Goal: Task Accomplishment & Management: Use online tool/utility

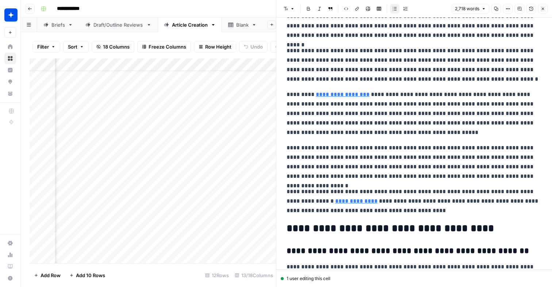
scroll to position [2992, 0]
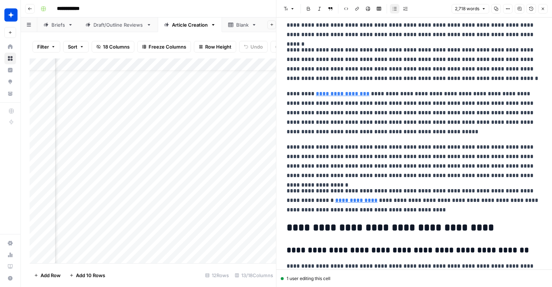
click at [192, 225] on div "Add Column" at bounding box center [153, 160] width 247 height 205
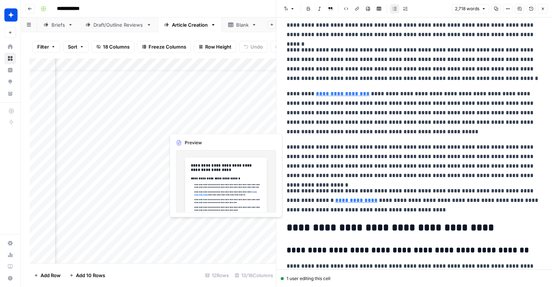
click at [192, 225] on div "Add Column" at bounding box center [153, 160] width 247 height 205
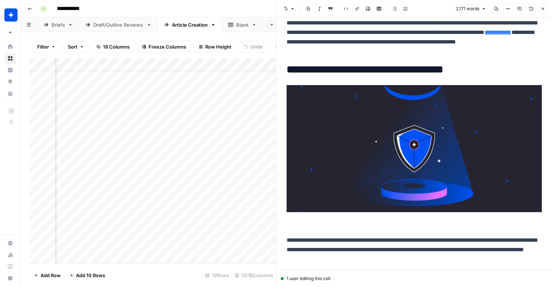
scroll to position [805, 0]
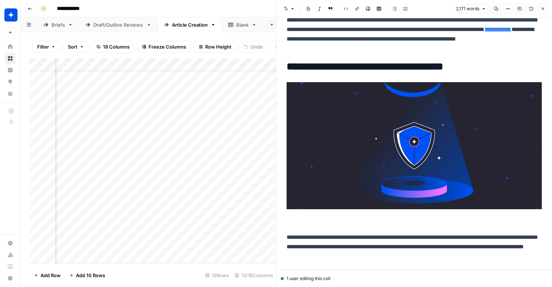
click at [345, 152] on img at bounding box center [414, 145] width 255 height 127
click at [423, 254] on p "**********" at bounding box center [414, 247] width 255 height 29
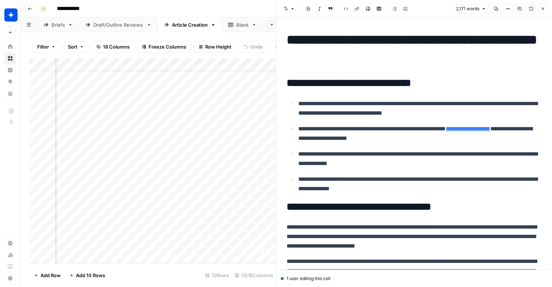
scroll to position [22, 403]
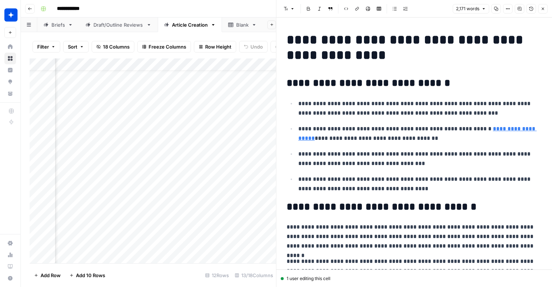
click at [147, 229] on div "Add Column" at bounding box center [153, 160] width 247 height 205
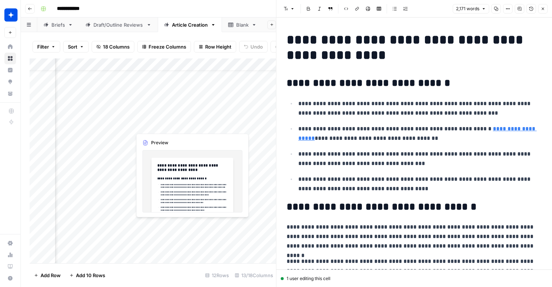
click at [147, 229] on div "Add Column" at bounding box center [153, 160] width 247 height 205
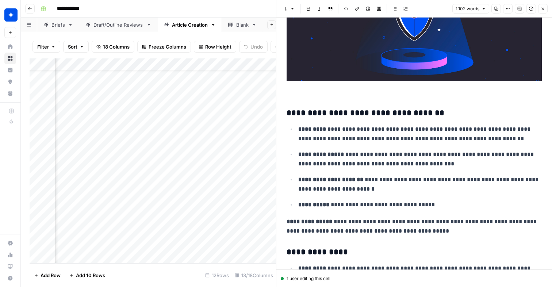
scroll to position [22, 335]
click at [142, 230] on div at bounding box center [165, 229] width 67 height 20
click at [134, 172] on div "Add Column" at bounding box center [153, 160] width 247 height 205
click at [173, 228] on div "Add Column" at bounding box center [153, 160] width 247 height 205
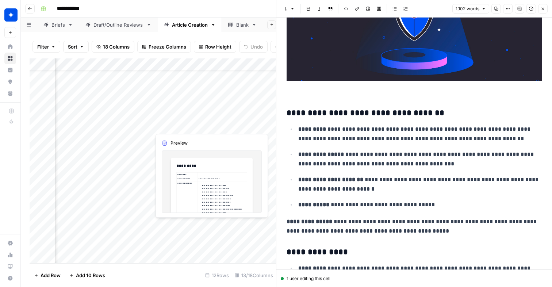
click at [173, 228] on div "Add Column" at bounding box center [153, 160] width 247 height 205
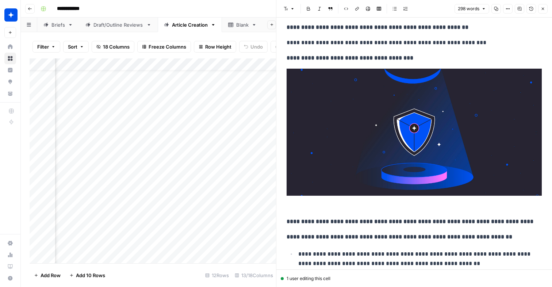
scroll to position [450, 0]
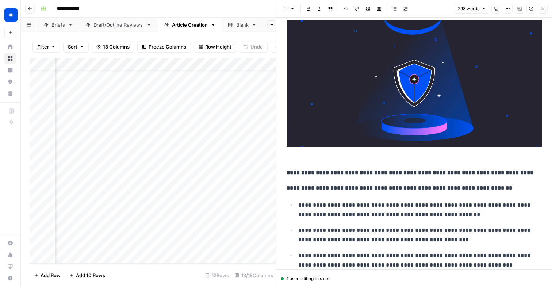
click at [311, 159] on p at bounding box center [414, 91] width 255 height 143
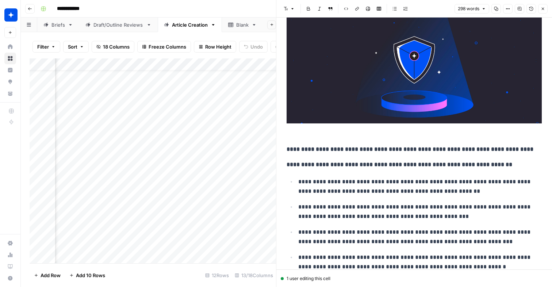
scroll to position [517, 0]
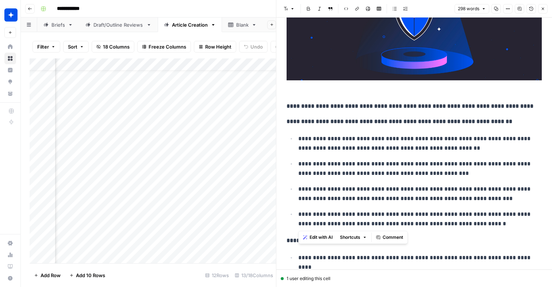
drag, startPoint x: 464, startPoint y: 228, endPoint x: 295, endPoint y: 141, distance: 189.7
click at [295, 141] on ul "**********" at bounding box center [414, 181] width 255 height 95
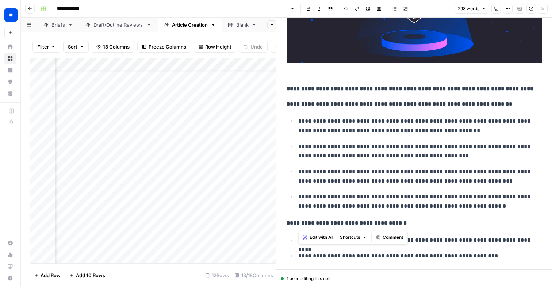
scroll to position [508, 0]
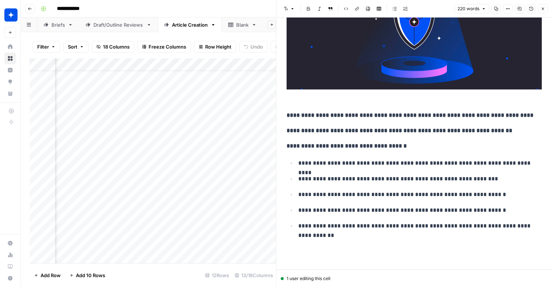
click at [508, 132] on p "**********" at bounding box center [414, 131] width 255 height 10
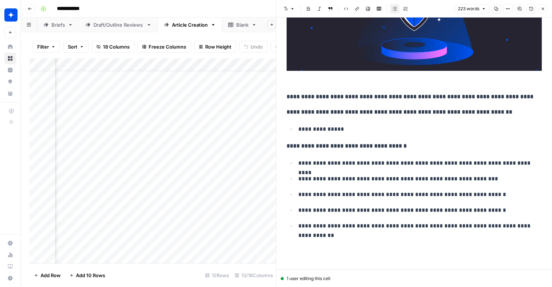
scroll to position [534, 0]
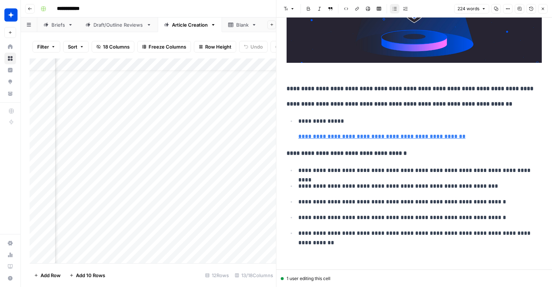
click at [294, 137] on ul "**********" at bounding box center [414, 128] width 255 height 25
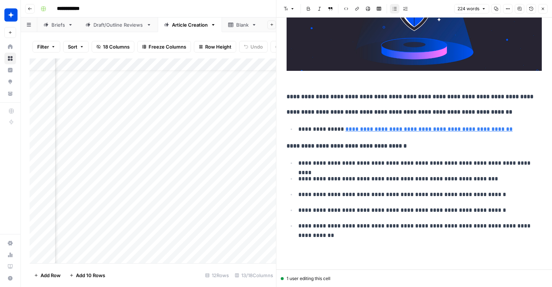
click at [335, 129] on p "**********" at bounding box center [421, 130] width 244 height 10
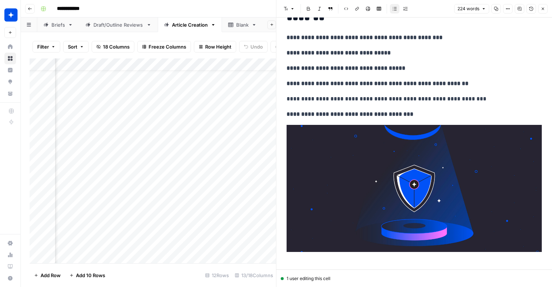
scroll to position [350, 0]
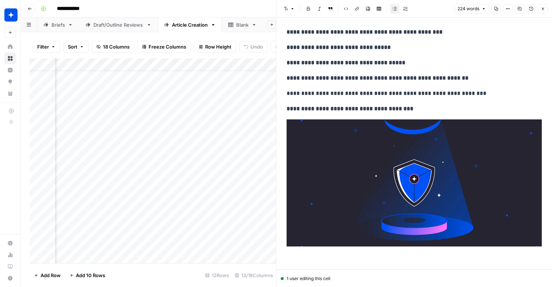
click at [406, 194] on img at bounding box center [414, 182] width 255 height 127
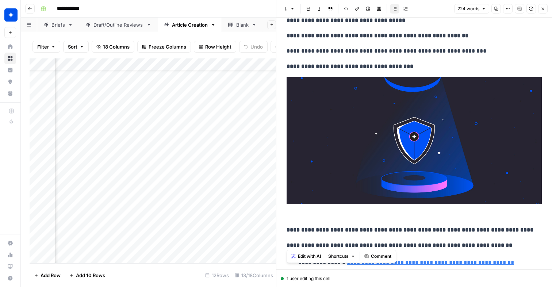
scroll to position [393, 0]
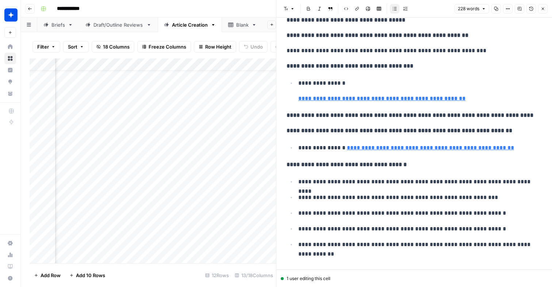
click at [297, 98] on li "**********" at bounding box center [419, 90] width 246 height 25
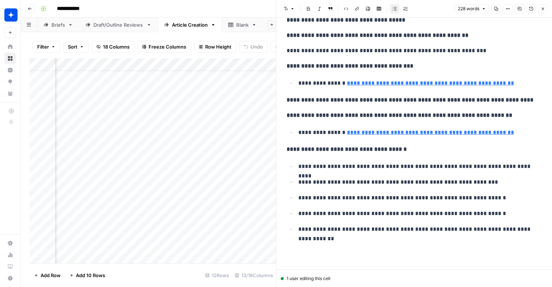
scroll to position [22, 292]
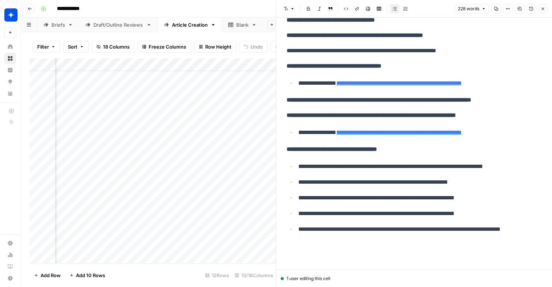
click at [168, 226] on div "Add Column" at bounding box center [153, 160] width 247 height 205
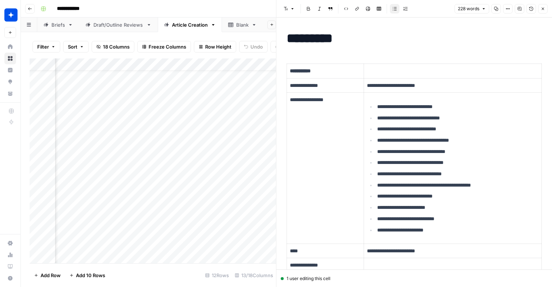
scroll to position [22, 389]
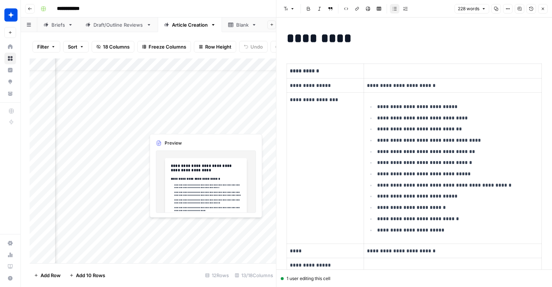
click at [170, 229] on div "Add Column" at bounding box center [153, 160] width 247 height 205
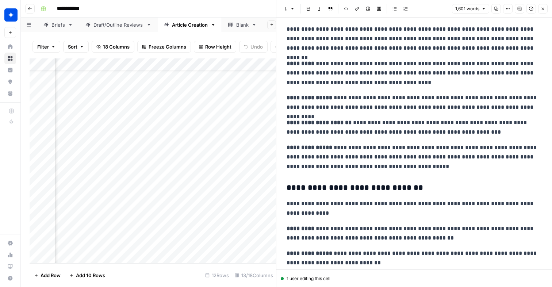
scroll to position [821, 0]
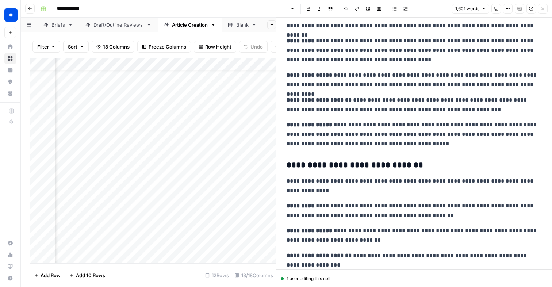
click at [324, 136] on p "**********" at bounding box center [414, 134] width 255 height 29
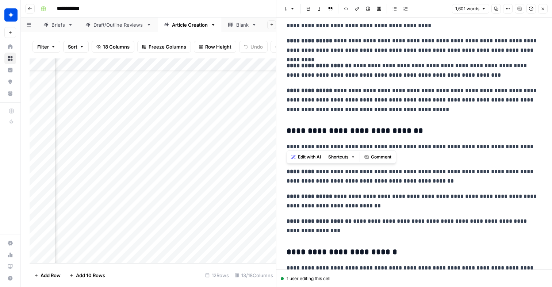
scroll to position [859, 0]
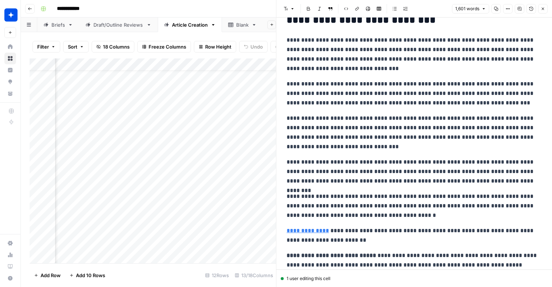
scroll to position [22, 441]
click at [227, 227] on div "Add Column" at bounding box center [153, 160] width 247 height 205
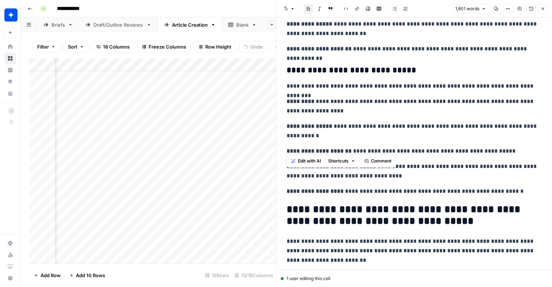
scroll to position [1362, 0]
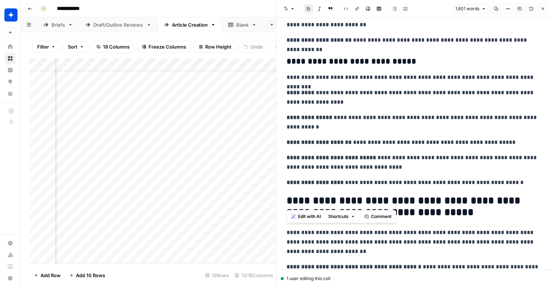
drag, startPoint x: 288, startPoint y: 107, endPoint x: 526, endPoint y: 187, distance: 251.8
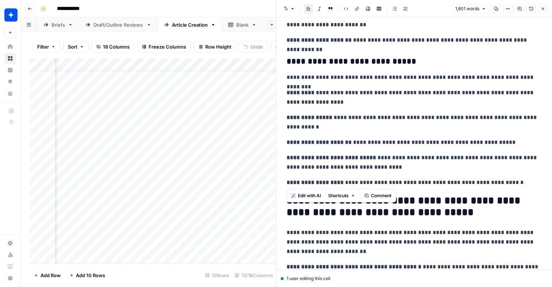
scroll to position [22, 575]
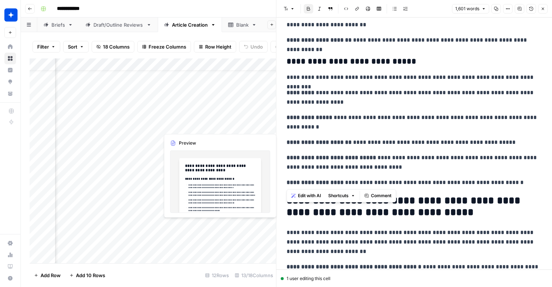
click at [197, 232] on div "Add Column" at bounding box center [153, 160] width 247 height 205
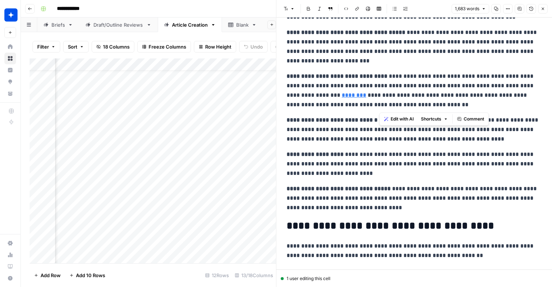
scroll to position [445, 0]
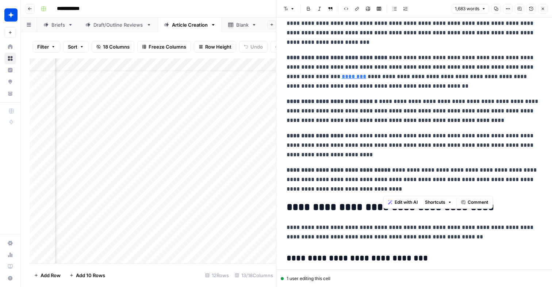
drag, startPoint x: 464, startPoint y: 60, endPoint x: 487, endPoint y: 185, distance: 126.9
click at [410, 201] on span "Edit with AI" at bounding box center [406, 202] width 23 height 7
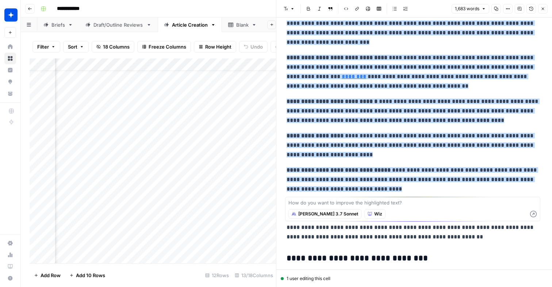
click at [309, 204] on textarea at bounding box center [413, 202] width 249 height 7
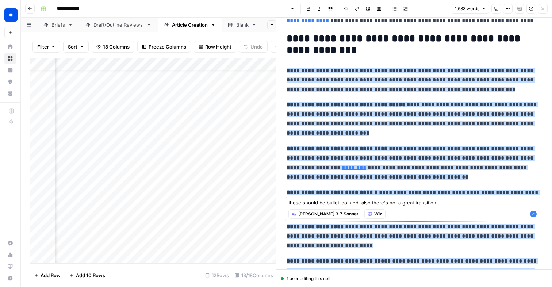
scroll to position [353, 0]
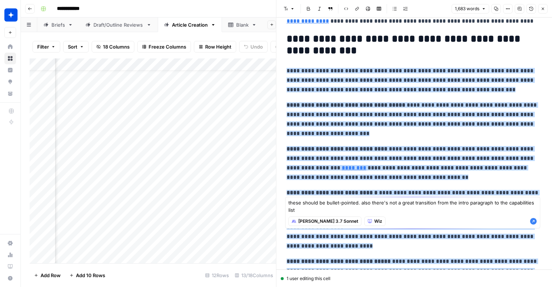
type textarea "these should be bullet-pointed. also there's not a great transition from the in…"
click at [531, 222] on icon "button" at bounding box center [534, 221] width 7 height 7
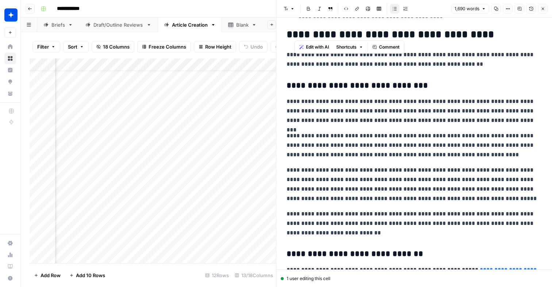
scroll to position [630, 0]
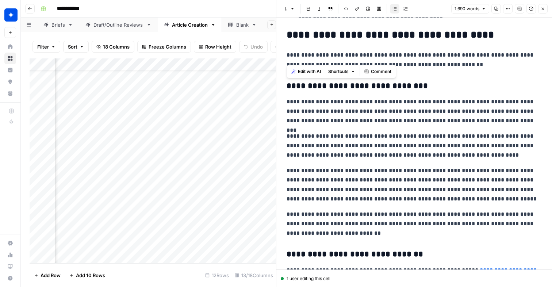
drag, startPoint x: 357, startPoint y: 113, endPoint x: 286, endPoint y: 88, distance: 74.9
click at [308, 68] on button "Edit with AI" at bounding box center [306, 72] width 35 height 10
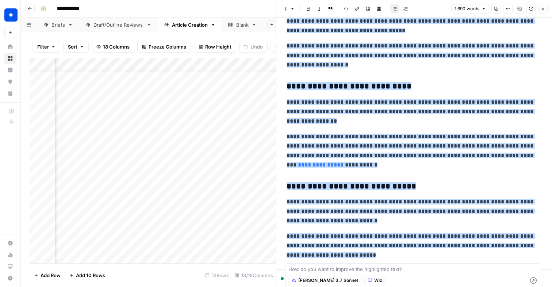
click at [325, 272] on textarea at bounding box center [413, 269] width 249 height 7
type textarea "h"
type textarea "the details on all these services are way too light"
click at [535, 279] on icon "button" at bounding box center [534, 280] width 7 height 7
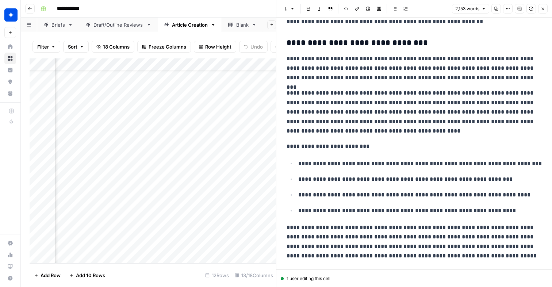
scroll to position [669, 0]
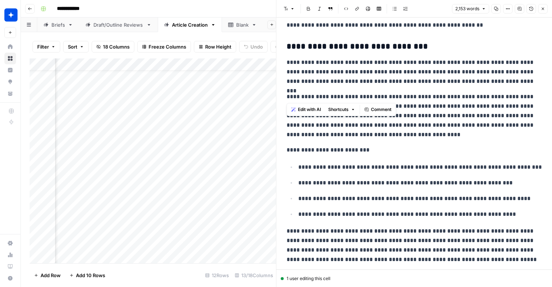
drag, startPoint x: 288, startPoint y: 61, endPoint x: 403, endPoint y: 90, distance: 118.0
click at [444, 123] on p "**********" at bounding box center [414, 116] width 255 height 48
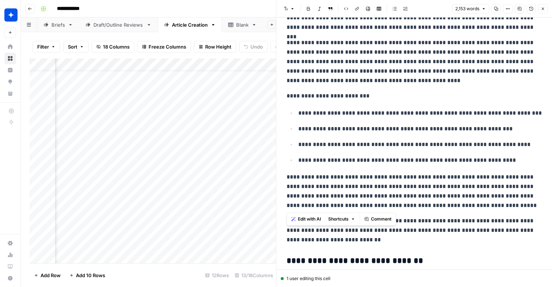
scroll to position [762, 0]
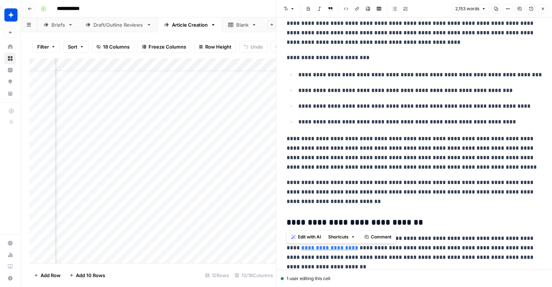
drag, startPoint x: 287, startPoint y: 86, endPoint x: 399, endPoint y: 209, distance: 166.3
click at [315, 234] on span "Edit with AI" at bounding box center [309, 237] width 23 height 7
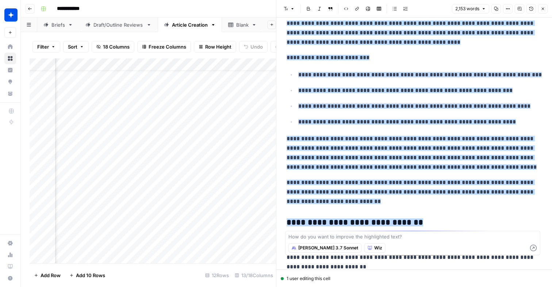
click at [319, 250] on span "[PERSON_NAME] 3.7 Sonnet" at bounding box center [329, 248] width 60 height 7
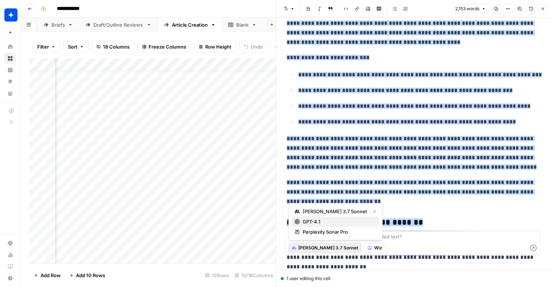
click at [329, 223] on span "GPT-4.1" at bounding box center [338, 221] width 71 height 7
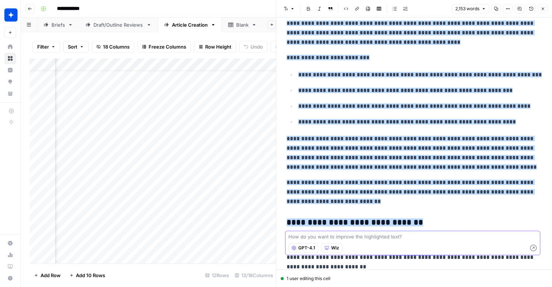
click at [324, 240] on textarea at bounding box center [413, 236] width 249 height 7
type textarea "s"
click at [329, 206] on p "**********" at bounding box center [414, 192] width 255 height 29
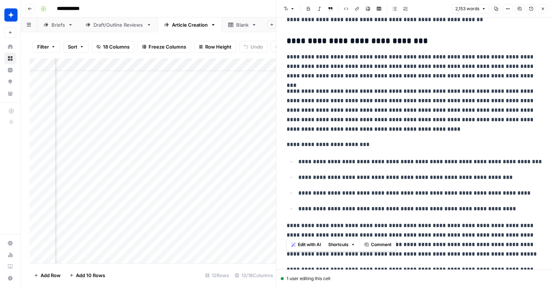
scroll to position [651, 0]
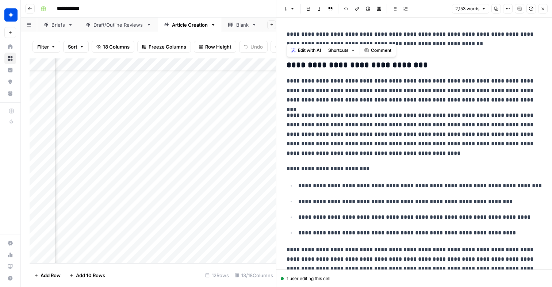
drag, startPoint x: 377, startPoint y: 206, endPoint x: 287, endPoint y: 63, distance: 169.0
click at [311, 52] on span "Edit with AI" at bounding box center [309, 50] width 23 height 7
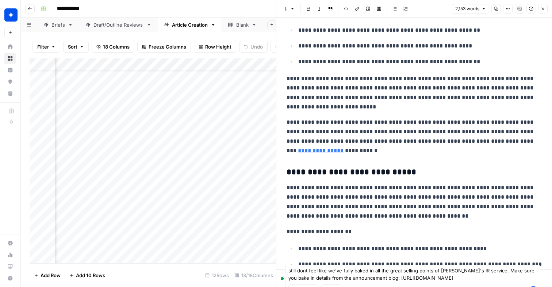
scroll to position [1907, 0]
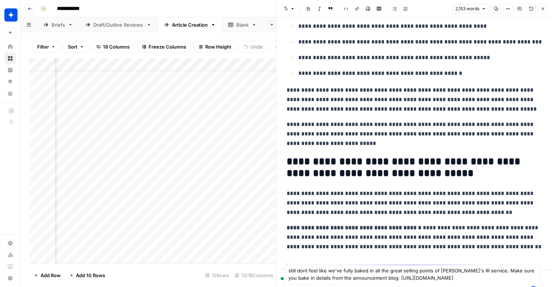
type textarea "still dont feel like we've fully baked in all the great selling points of [PERS…"
click at [534, 286] on icon "button" at bounding box center [533, 289] width 7 height 7
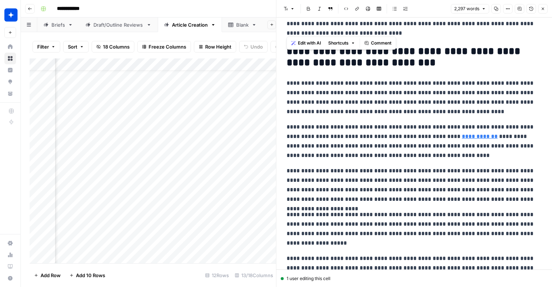
scroll to position [2491, 0]
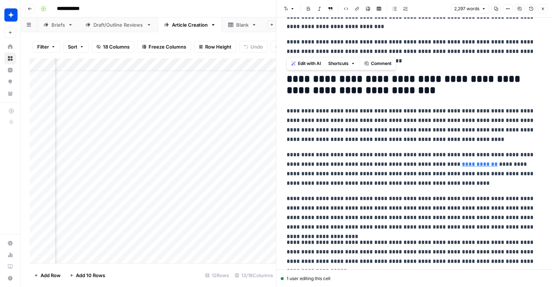
drag, startPoint x: 351, startPoint y: 222, endPoint x: 289, endPoint y: 81, distance: 154.3
click at [305, 63] on span "Edit with AI" at bounding box center [309, 63] width 23 height 7
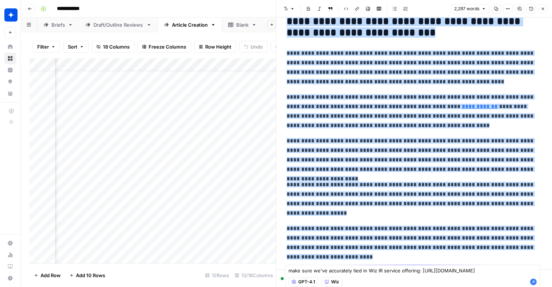
type textarea "make sure we've accurately tied in Wiz IR service offering: [URL][DOMAIN_NAME]"
click at [535, 286] on icon "button" at bounding box center [533, 281] width 7 height 7
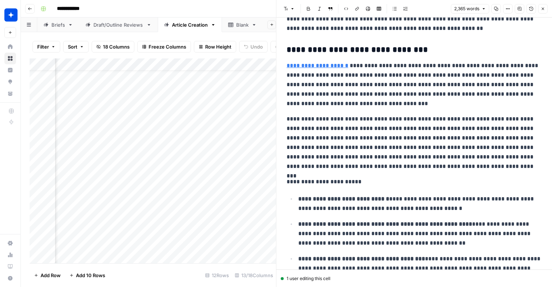
scroll to position [661, 0]
